Goal: Entertainment & Leisure: Consume media (video, audio)

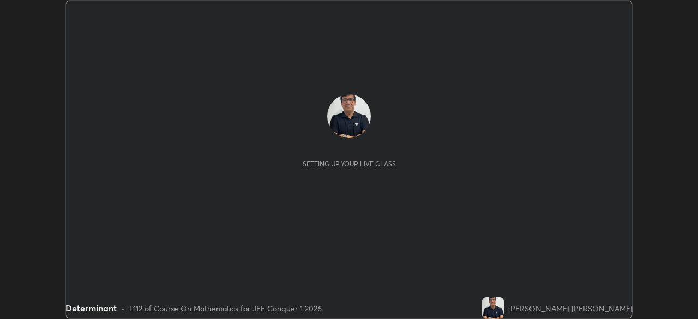
scroll to position [319, 697]
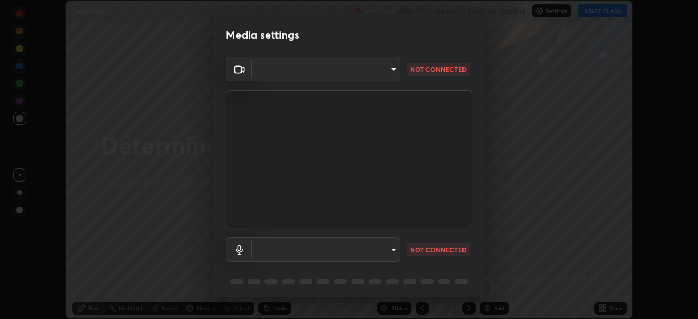
type input "fd1e0e9fb6796a04ad4a99ead98f311cbd7020853df89eb6f401102021a4f159"
type input "communications"
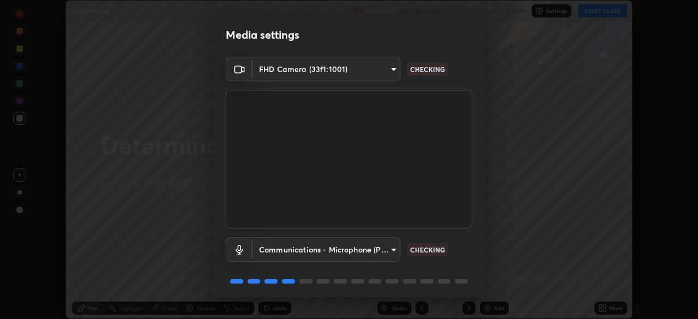
scroll to position [39, 0]
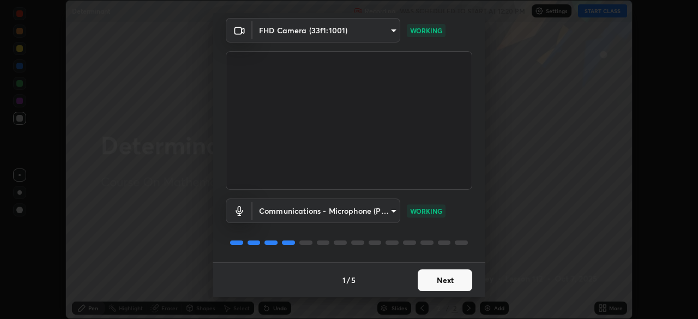
click at [442, 278] on button "Next" at bounding box center [445, 280] width 55 height 22
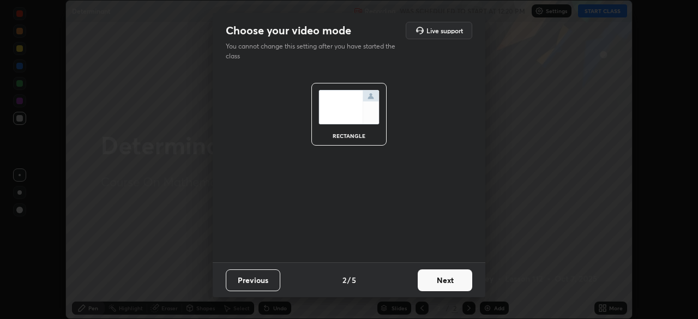
scroll to position [0, 0]
click at [441, 279] on button "Next" at bounding box center [445, 280] width 55 height 22
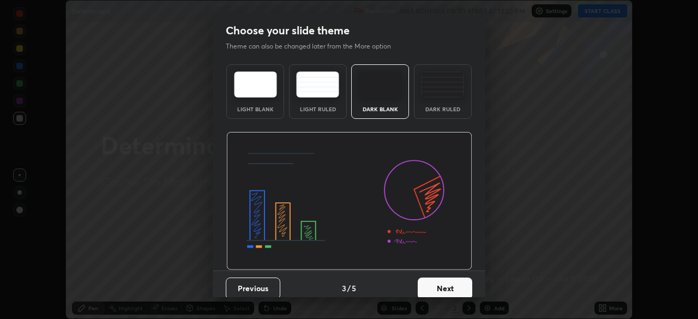
click at [442, 277] on button "Next" at bounding box center [445, 288] width 55 height 22
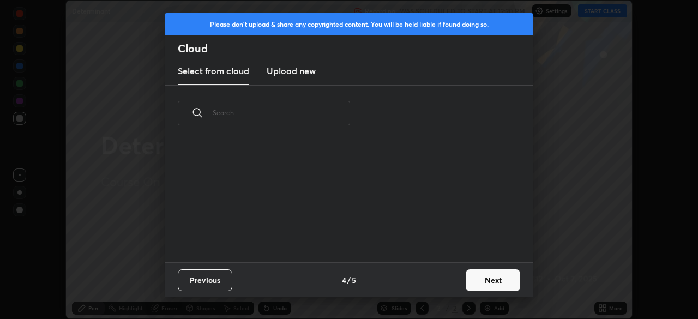
click at [442, 279] on div "Previous 4 / 5 Next" at bounding box center [349, 279] width 369 height 35
click at [444, 277] on div "Previous 4 / 5 Next" at bounding box center [349, 279] width 369 height 35
click at [495, 278] on button "Next" at bounding box center [493, 280] width 55 height 22
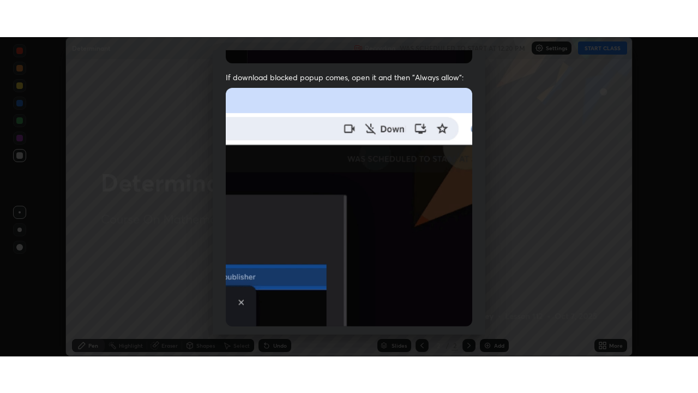
scroll to position [261, 0]
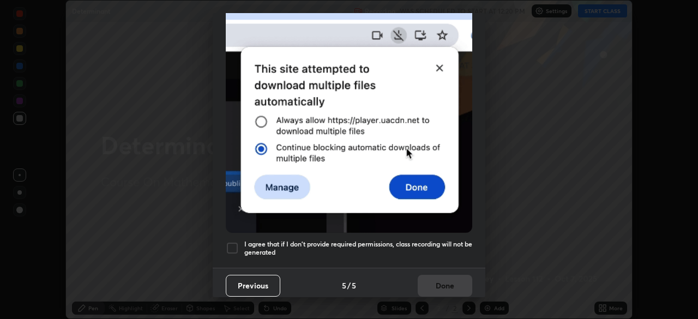
click at [226, 242] on div at bounding box center [232, 248] width 13 height 13
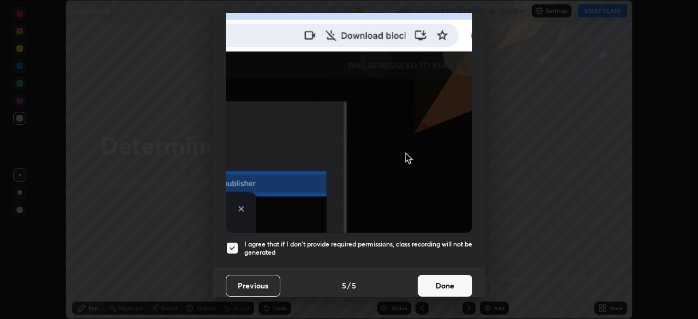
click at [445, 276] on button "Done" at bounding box center [445, 286] width 55 height 22
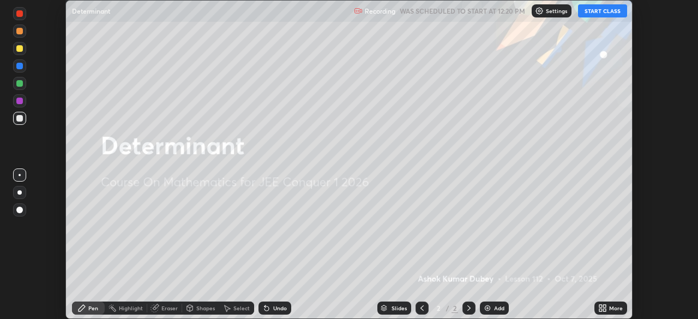
click at [597, 11] on button "START CLASS" at bounding box center [602, 10] width 49 height 13
click at [616, 310] on div "More" at bounding box center [616, 307] width 14 height 5
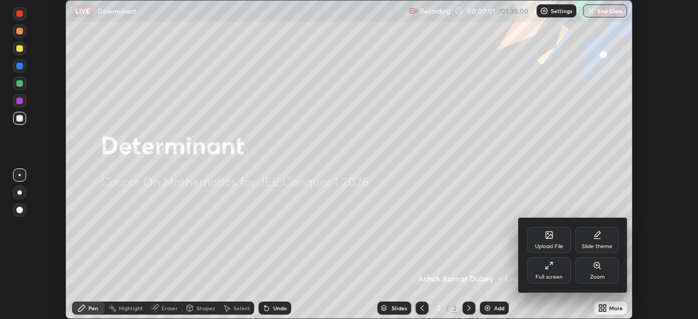
click at [547, 271] on div "Full screen" at bounding box center [549, 270] width 44 height 26
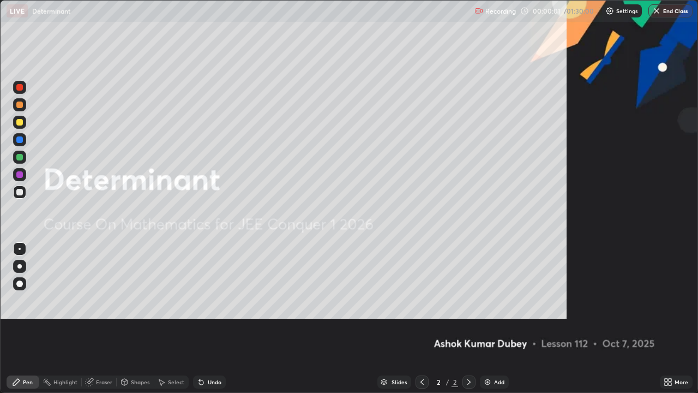
scroll to position [393, 698]
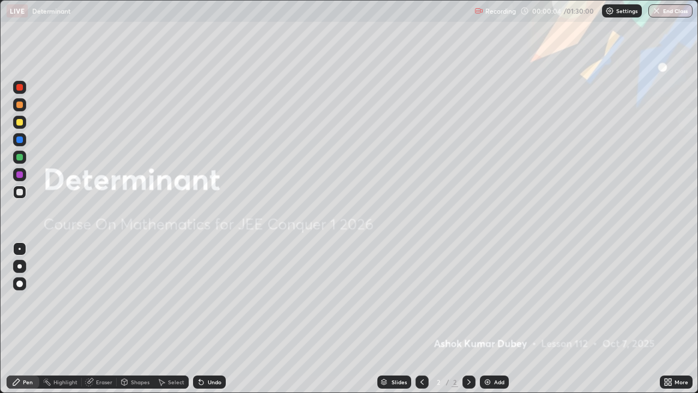
click at [485, 318] on img at bounding box center [487, 381] width 9 height 9
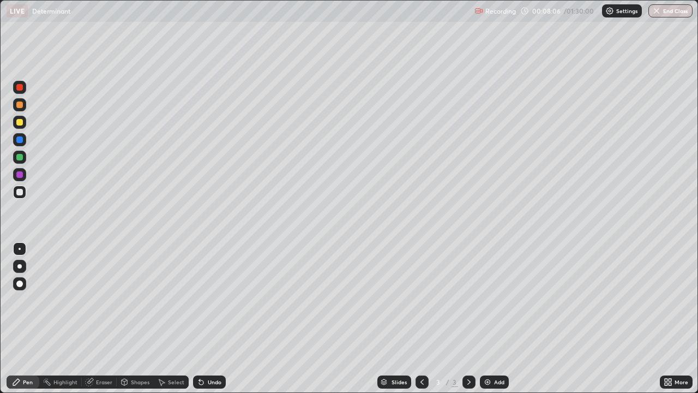
click at [468, 318] on icon at bounding box center [468, 381] width 9 height 9
click at [486, 318] on img at bounding box center [487, 381] width 9 height 9
click at [246, 21] on div "LIVE Determinant" at bounding box center [238, 11] width 463 height 22
click at [275, 21] on div "LIVE Determinant" at bounding box center [238, 11] width 463 height 22
click at [484, 318] on img at bounding box center [487, 381] width 9 height 9
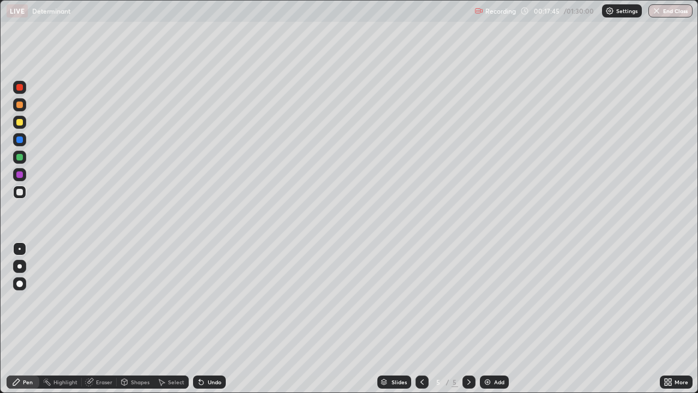
click at [101, 318] on div "Eraser" at bounding box center [99, 381] width 35 height 13
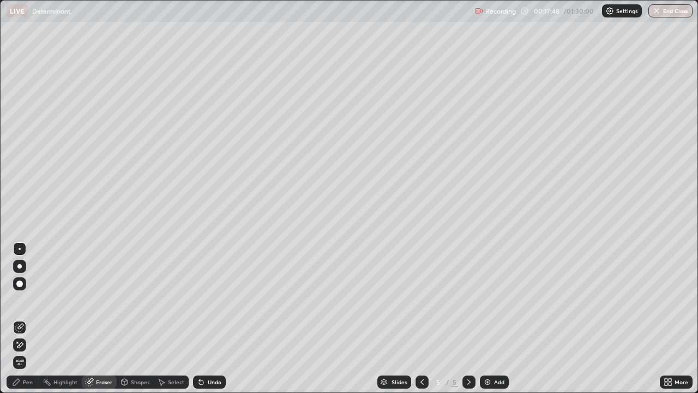
click at [28, 318] on div "Pen" at bounding box center [28, 381] width 10 height 5
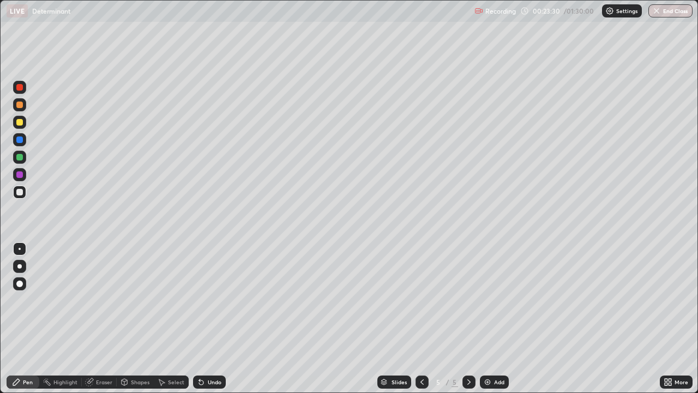
click at [481, 318] on div "Add" at bounding box center [494, 381] width 29 height 13
click at [101, 318] on div "Eraser" at bounding box center [104, 381] width 16 height 5
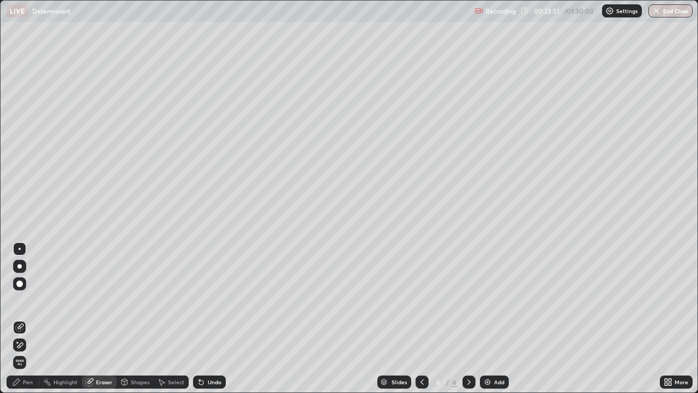
click at [27, 318] on div "Pen" at bounding box center [28, 381] width 10 height 5
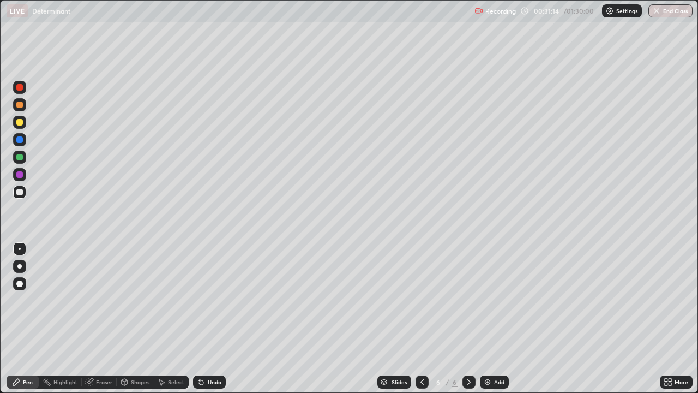
click at [467, 318] on icon at bounding box center [468, 381] width 9 height 9
click at [486, 318] on img at bounding box center [487, 381] width 9 height 9
click at [15, 121] on div at bounding box center [19, 122] width 13 height 13
click at [103, 318] on div "Eraser" at bounding box center [104, 381] width 16 height 5
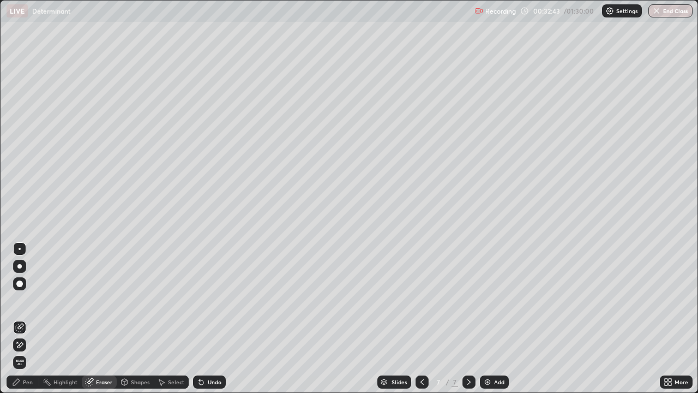
click at [28, 318] on div "Pen" at bounding box center [28, 381] width 10 height 5
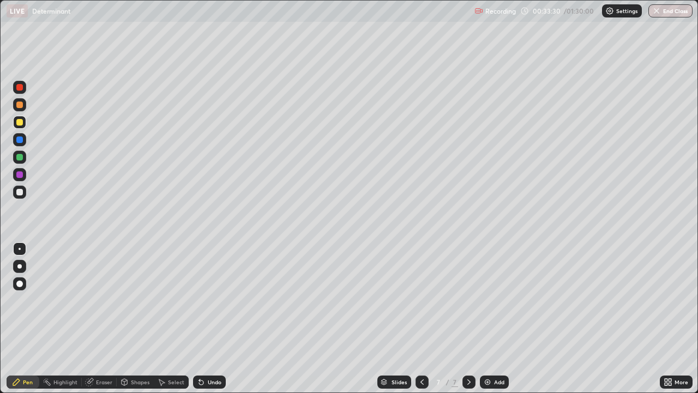
click at [102, 318] on div "Eraser" at bounding box center [104, 381] width 16 height 5
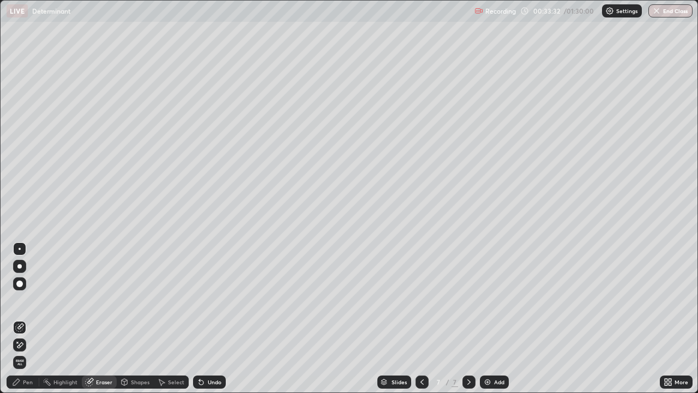
click at [25, 318] on div "Pen" at bounding box center [28, 381] width 10 height 5
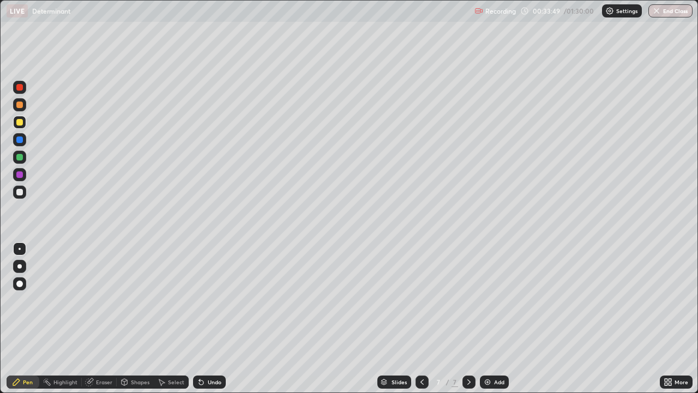
click at [20, 156] on div at bounding box center [19, 157] width 7 height 7
click at [104, 318] on div "Eraser" at bounding box center [104, 381] width 16 height 5
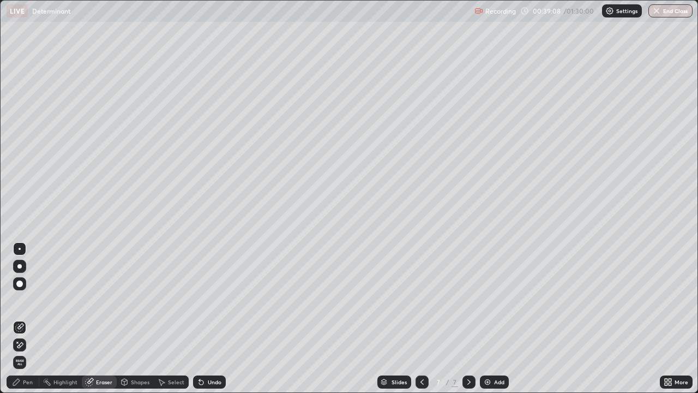
click at [31, 318] on div "Pen" at bounding box center [28, 381] width 10 height 5
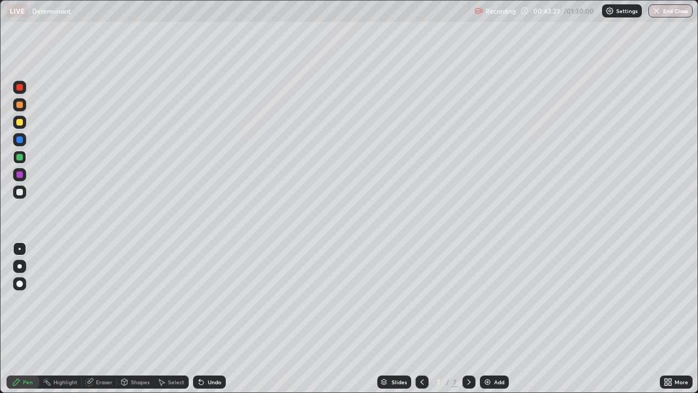
click at [16, 191] on div at bounding box center [19, 192] width 7 height 7
click at [468, 318] on icon at bounding box center [468, 381] width 9 height 9
click at [486, 318] on img at bounding box center [487, 381] width 9 height 9
click at [484, 318] on img at bounding box center [487, 381] width 9 height 9
click at [17, 120] on div at bounding box center [19, 122] width 7 height 7
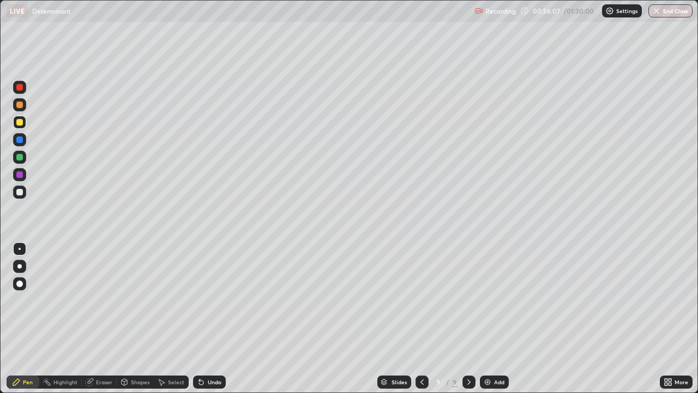
click at [21, 140] on div at bounding box center [19, 139] width 7 height 7
click at [21, 120] on div at bounding box center [19, 122] width 7 height 7
click at [464, 318] on div at bounding box center [468, 381] width 13 height 13
click at [487, 318] on img at bounding box center [487, 381] width 9 height 9
click at [102, 318] on div "Eraser" at bounding box center [104, 381] width 16 height 5
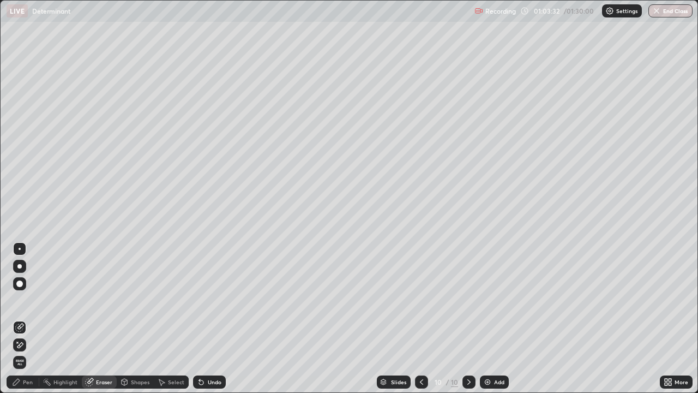
click at [27, 318] on div "Pen" at bounding box center [28, 381] width 10 height 5
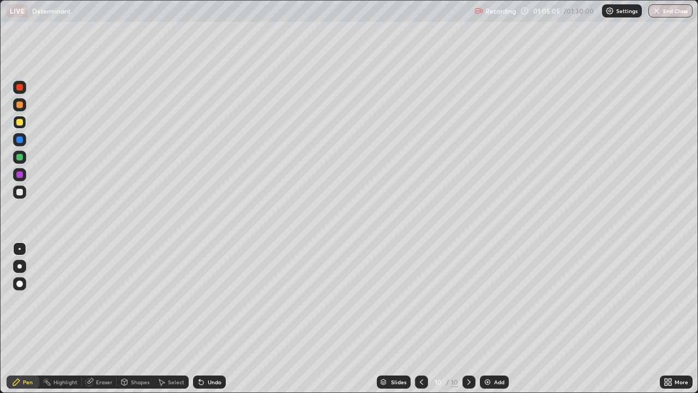
click at [19, 191] on div at bounding box center [19, 192] width 7 height 7
click at [468, 318] on icon at bounding box center [468, 381] width 9 height 9
click at [469, 318] on icon at bounding box center [468, 381] width 9 height 9
click at [485, 318] on img at bounding box center [487, 381] width 9 height 9
click at [420, 318] on icon at bounding box center [422, 381] width 9 height 9
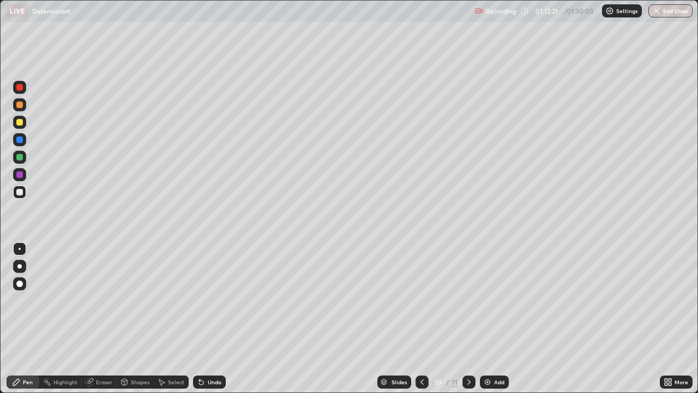
click at [468, 318] on icon at bounding box center [468, 381] width 9 height 9
click at [467, 318] on icon at bounding box center [468, 381] width 9 height 9
click at [488, 318] on img at bounding box center [487, 381] width 9 height 9
click at [419, 318] on icon at bounding box center [422, 381] width 9 height 9
click at [468, 318] on icon at bounding box center [468, 381] width 9 height 9
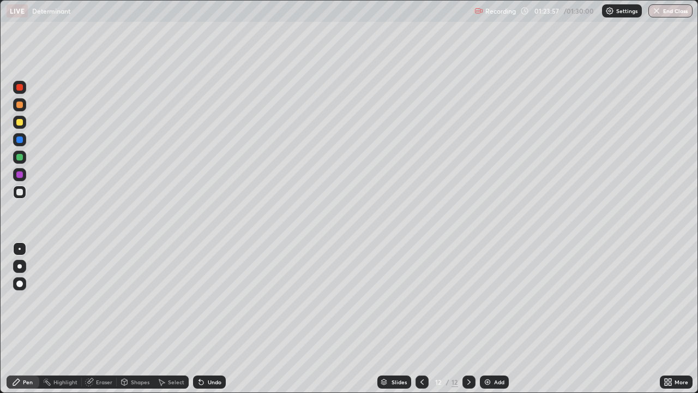
click at [677, 11] on button "End Class" at bounding box center [670, 10] width 44 height 13
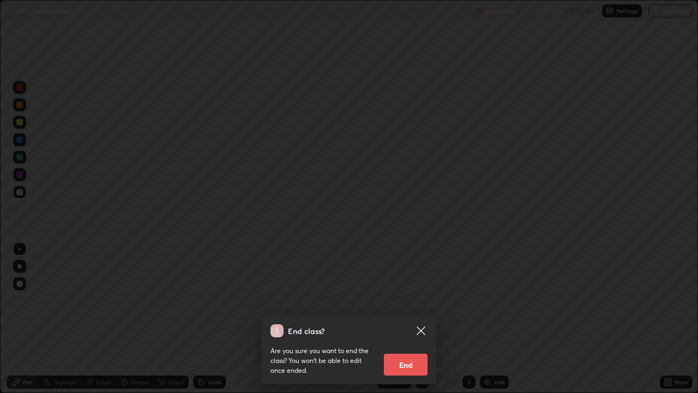
click at [407, 318] on button "End" at bounding box center [406, 364] width 44 height 22
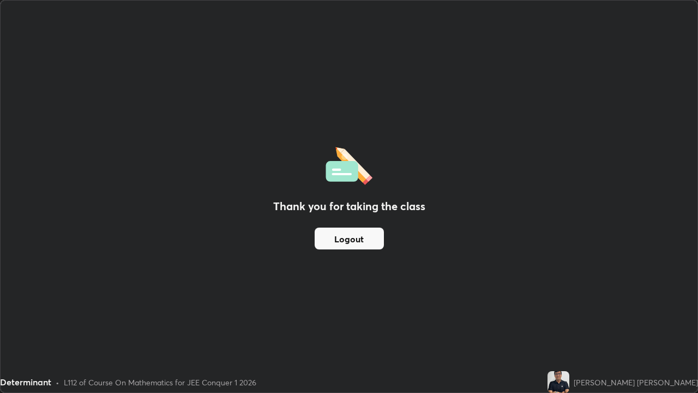
click at [354, 235] on button "Logout" at bounding box center [349, 238] width 69 height 22
